Goal: Navigation & Orientation: Understand site structure

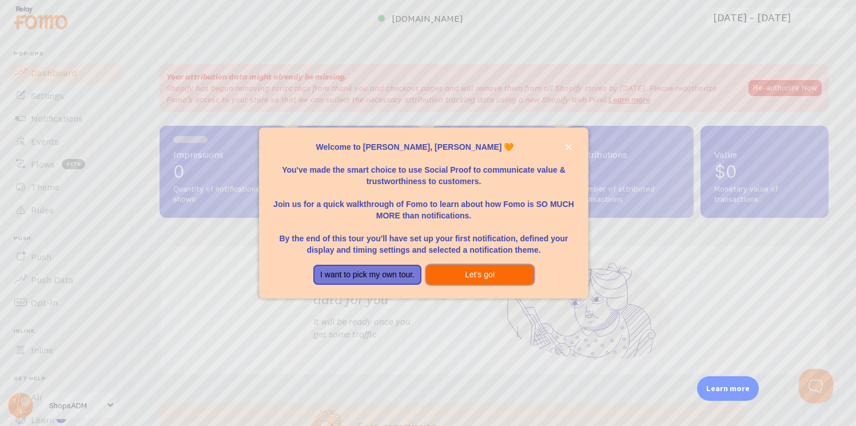
click at [465, 283] on button "Let's go!" at bounding box center [480, 275] width 108 height 21
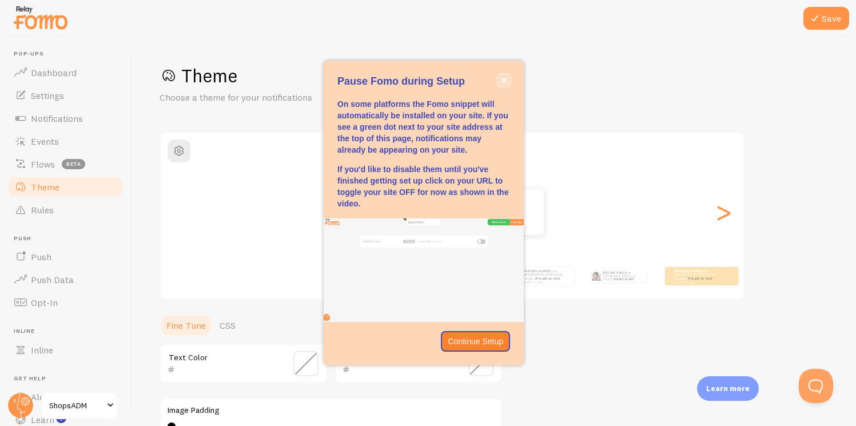
click at [502, 81] on icon "close," at bounding box center [504, 80] width 6 height 6
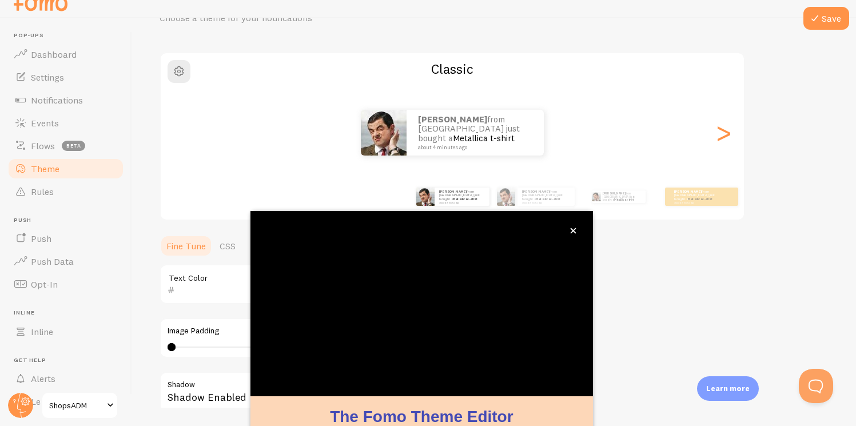
scroll to position [94, 0]
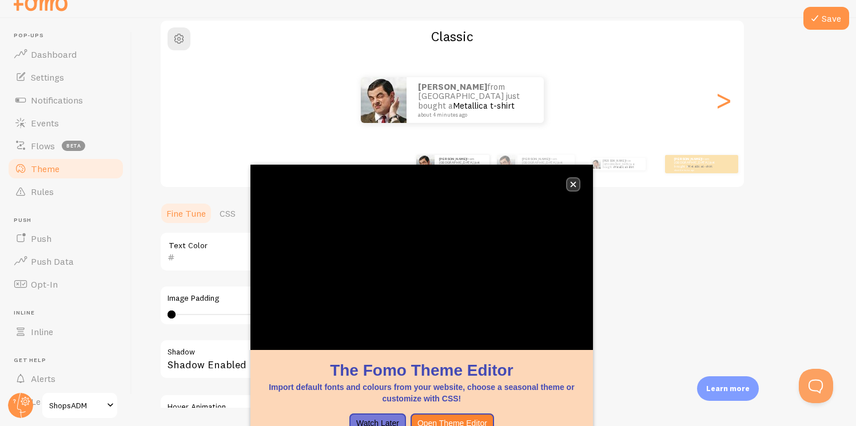
click at [571, 186] on icon "close," at bounding box center [573, 185] width 6 height 6
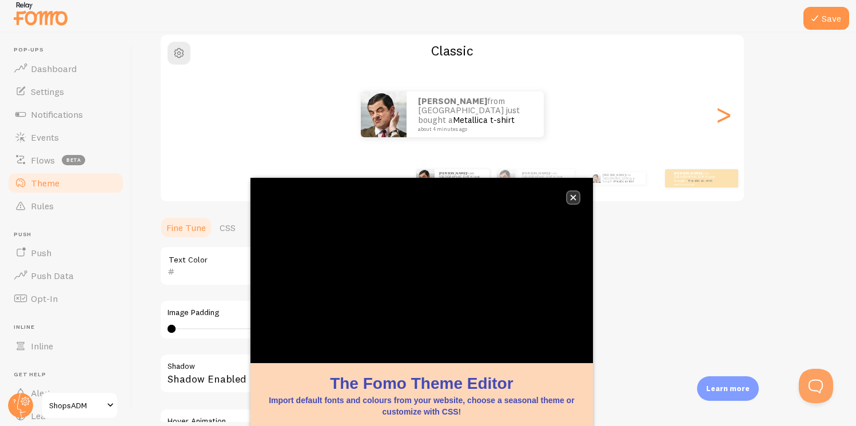
click at [573, 195] on icon "close," at bounding box center [573, 197] width 6 height 6
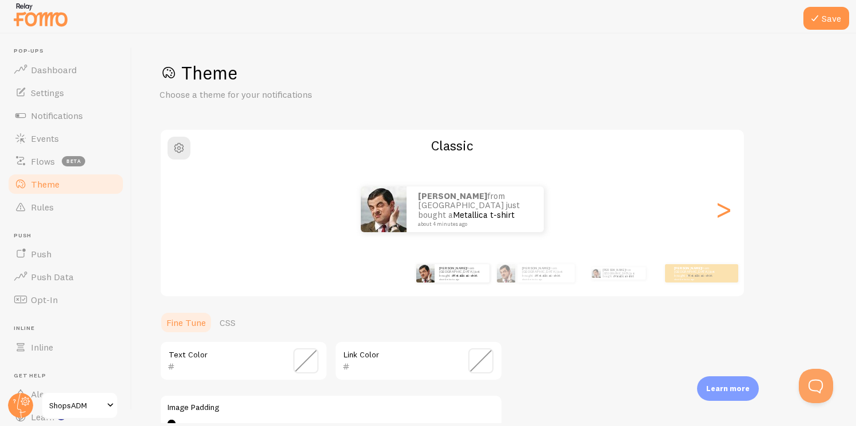
scroll to position [0, 0]
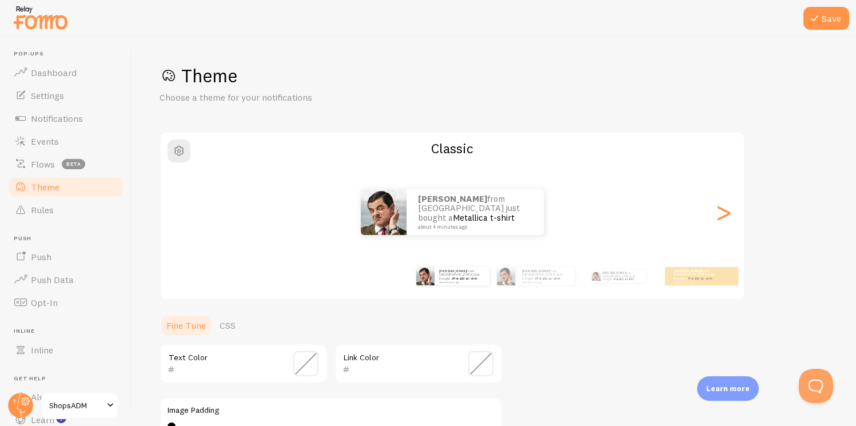
click at [46, 14] on img at bounding box center [40, 17] width 57 height 29
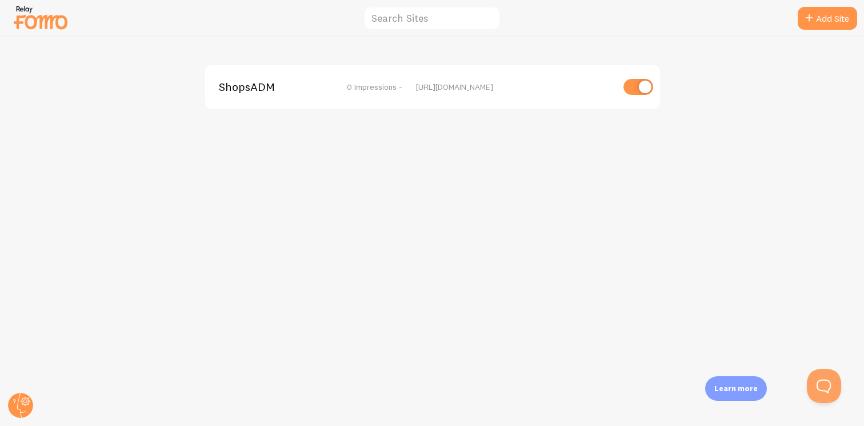
click at [253, 85] on span "ShopsADM" at bounding box center [265, 87] width 92 height 10
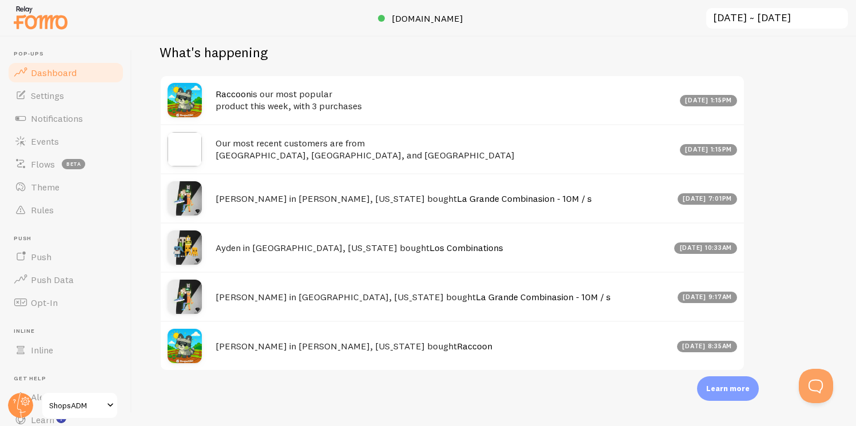
scroll to position [4, 0]
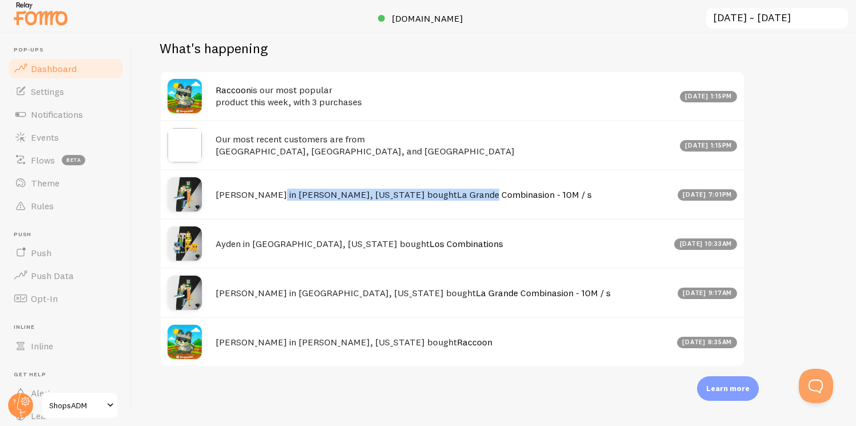
drag, startPoint x: 268, startPoint y: 194, endPoint x: 397, endPoint y: 193, distance: 128.6
click at [397, 193] on h4 "heather in Grundy, Virginia bought La Grande Combinasion - 10M / s" at bounding box center [442, 195] width 455 height 12
click at [457, 193] on link "La Grande Combinasion - 10M / s" at bounding box center [524, 194] width 135 height 11
click at [805, 175] on div "Impressions 0 Quantity of notifications shown Clicks 0 Traffic from clicks on n…" at bounding box center [494, 227] width 724 height 389
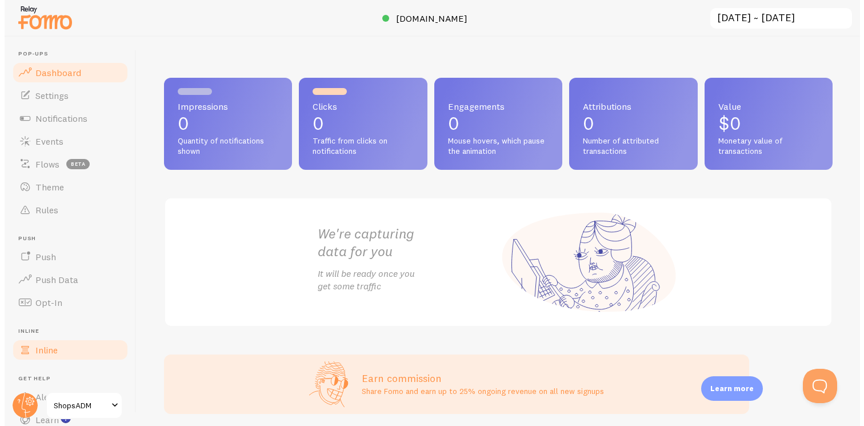
scroll to position [69, 0]
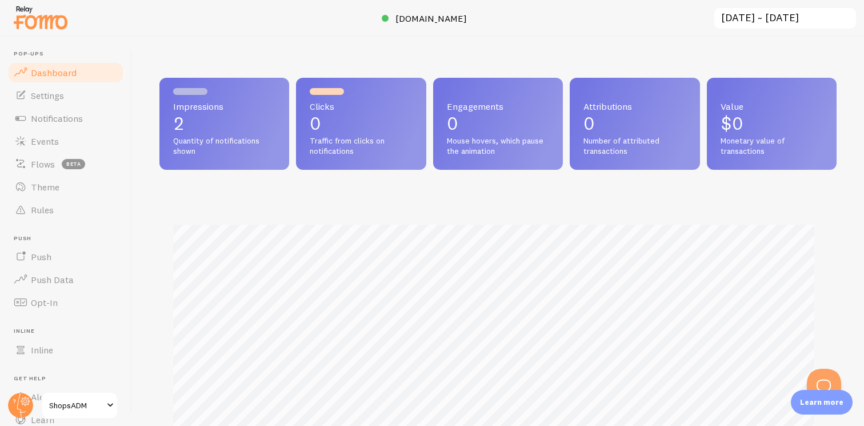
scroll to position [300, 669]
